Goal: Check status: Check status

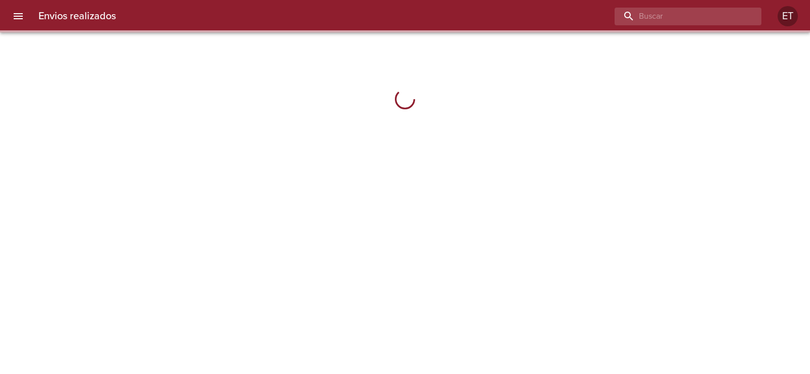
click at [724, 23] on input "buscar" at bounding box center [679, 17] width 130 height 18
type input "V"
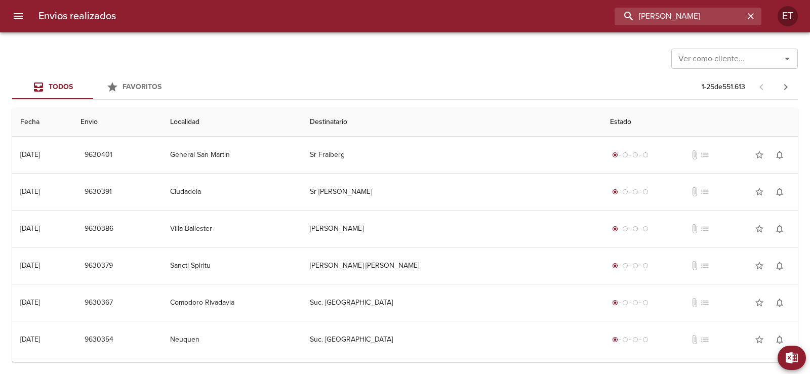
type input "[PERSON_NAME]"
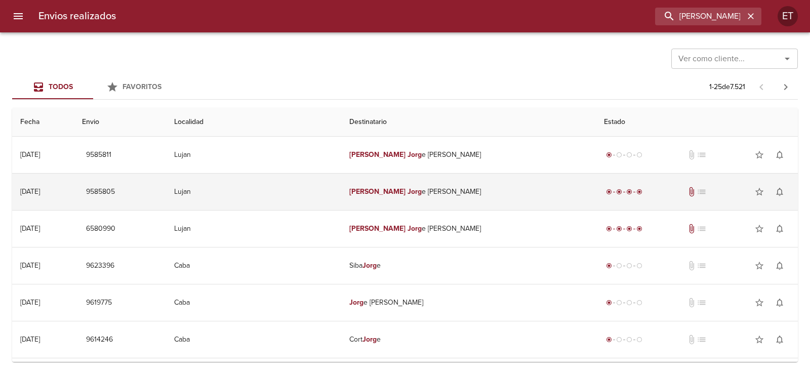
click at [520, 181] on td "[PERSON_NAME] e [PERSON_NAME]" at bounding box center [468, 192] width 255 height 36
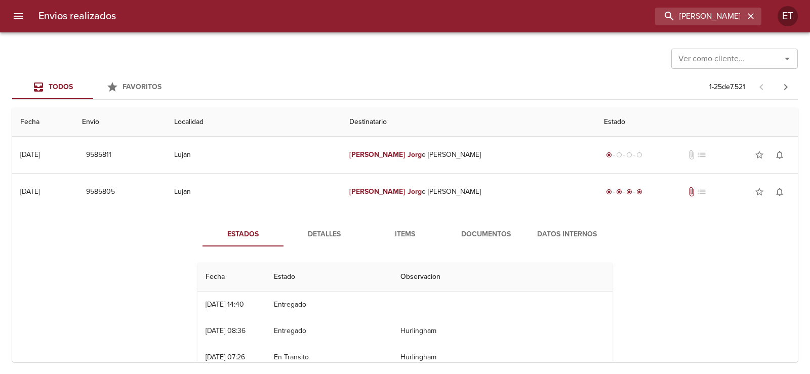
click at [483, 234] on span "Documentos" at bounding box center [485, 234] width 69 height 13
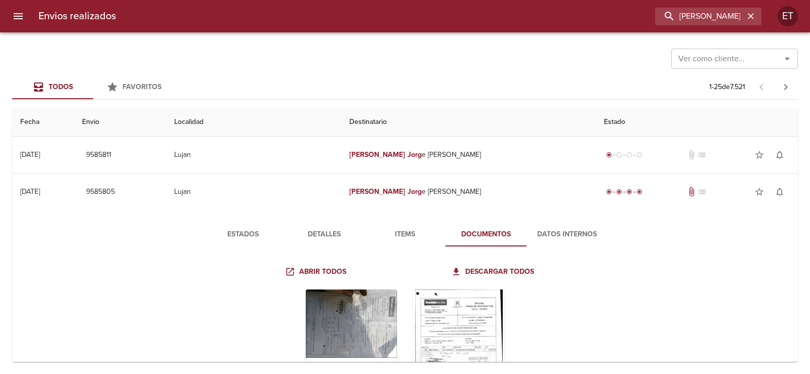
scroll to position [152, 0]
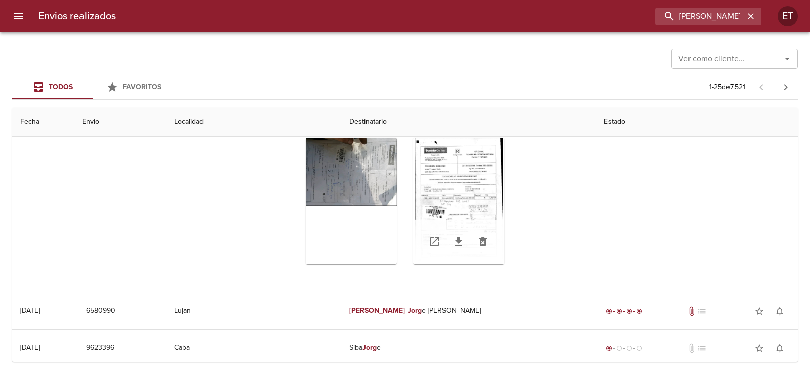
click at [447, 189] on div "Tabla de envíos del cliente" at bounding box center [458, 201] width 91 height 126
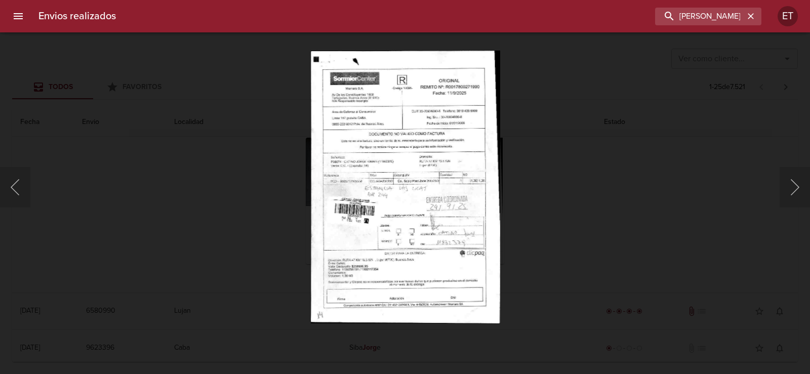
click at [563, 186] on div "Lightbox" at bounding box center [405, 187] width 810 height 374
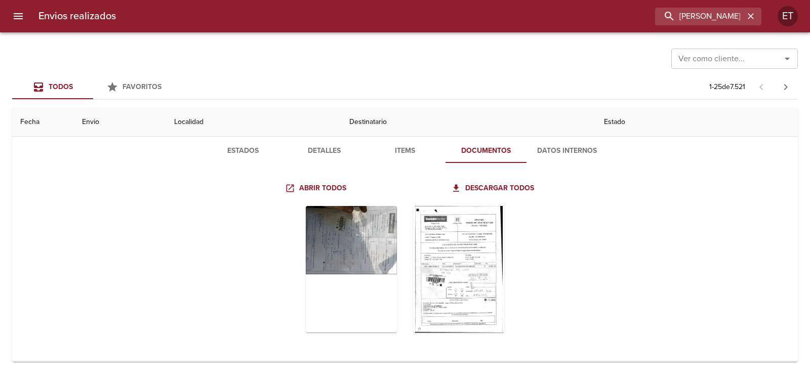
scroll to position [0, 0]
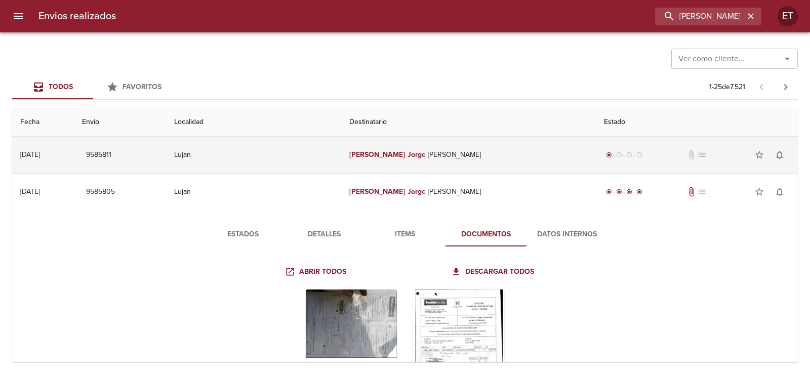
click at [399, 163] on td "[PERSON_NAME] e [PERSON_NAME]" at bounding box center [468, 155] width 255 height 36
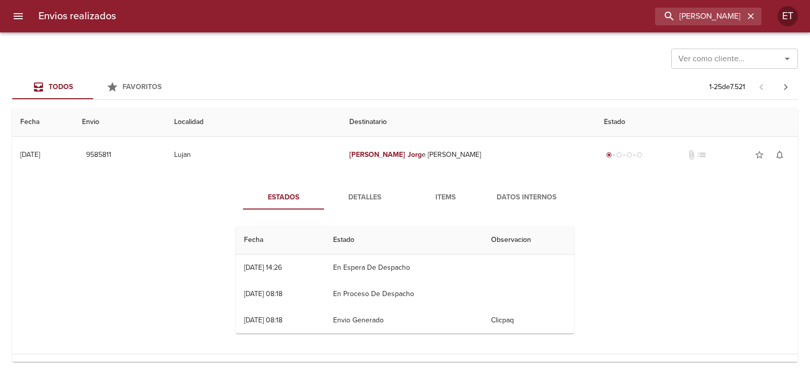
click at [193, 215] on div "Estados Detalles Items Datos Internos Fecha Estado Observacion 15/09 [DATE] 14:…" at bounding box center [404, 263] width 769 height 181
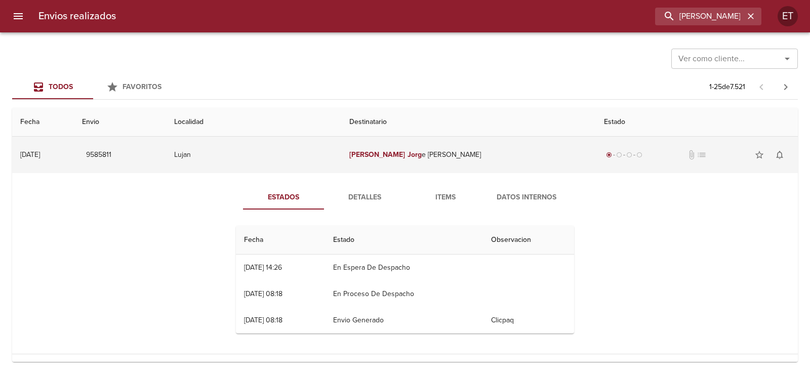
click at [166, 150] on td "9585811" at bounding box center [120, 155] width 92 height 36
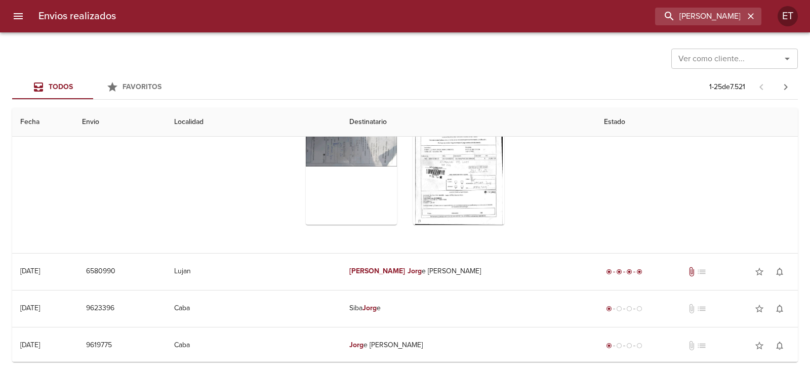
scroll to position [253, 0]
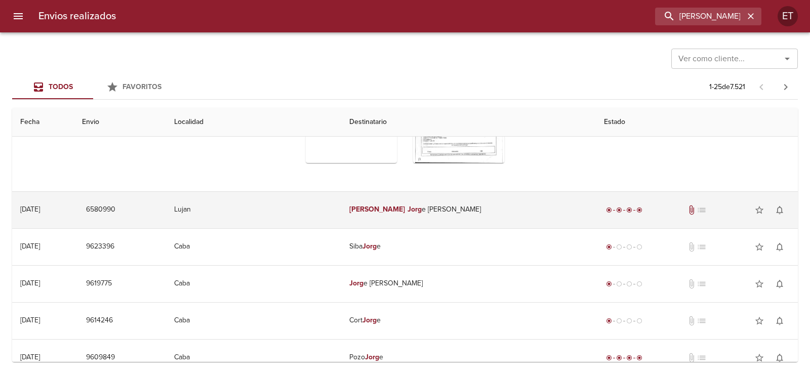
click at [435, 205] on td "[PERSON_NAME] e [PERSON_NAME]" at bounding box center [468, 210] width 255 height 36
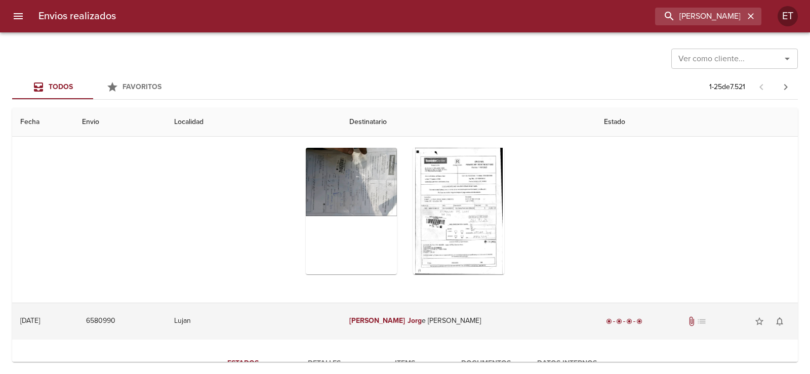
scroll to position [0, 0]
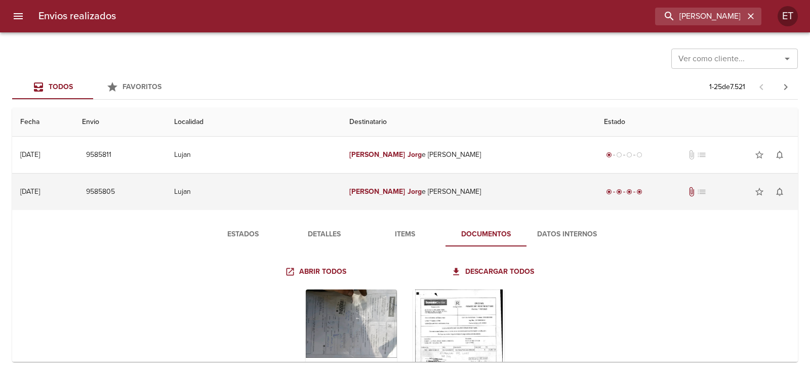
click at [442, 194] on td "[PERSON_NAME] e [PERSON_NAME]" at bounding box center [468, 192] width 255 height 36
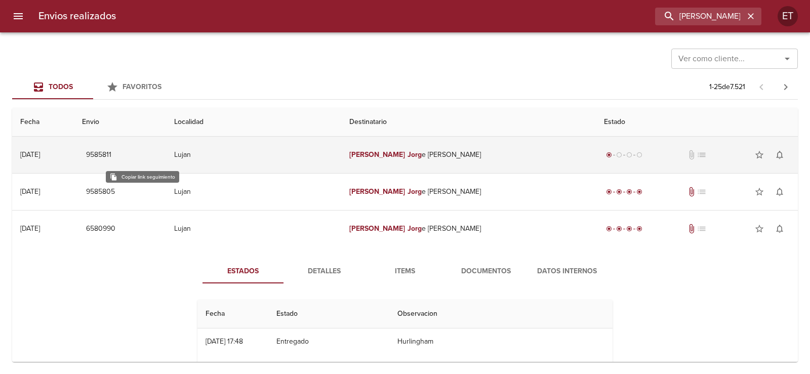
click at [111, 155] on span "9585811" at bounding box center [98, 155] width 25 height 13
